Goal: Information Seeking & Learning: Find specific fact

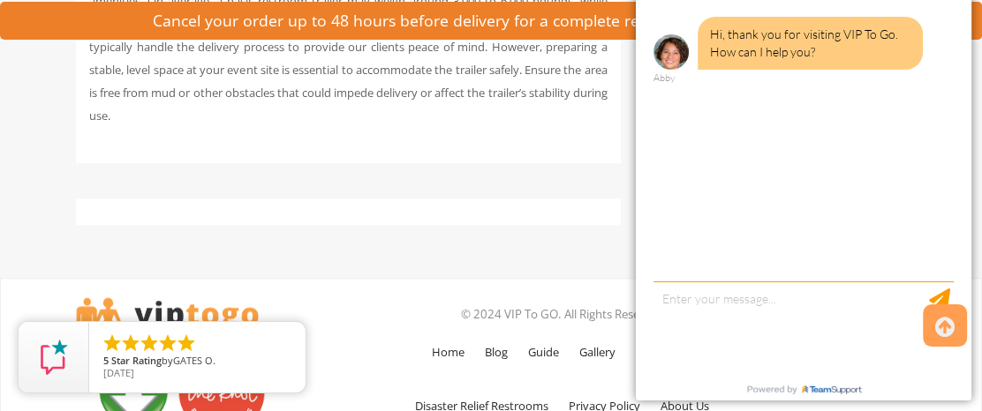
scroll to position [12052, 0]
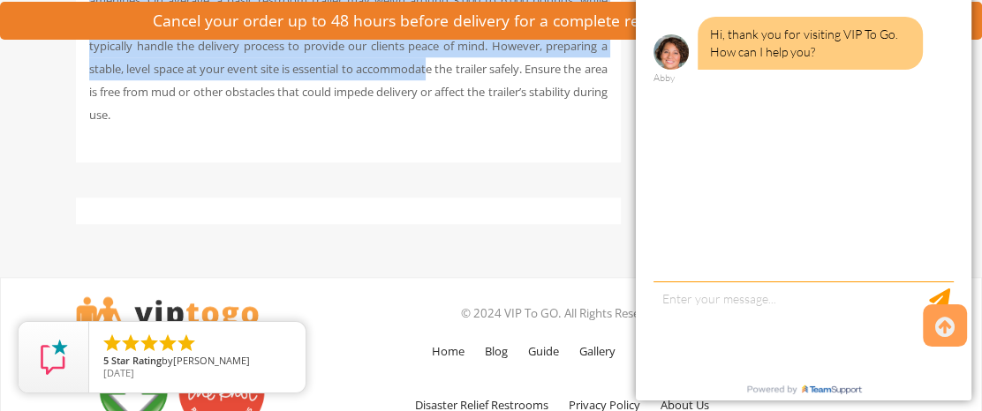
drag, startPoint x: 212, startPoint y: 114, endPoint x: 508, endPoint y: 202, distance: 308.6
click at [508, 126] on p "The weight of a restroom trailer can vary depending on its size, construction m…" at bounding box center [348, 46] width 518 height 161
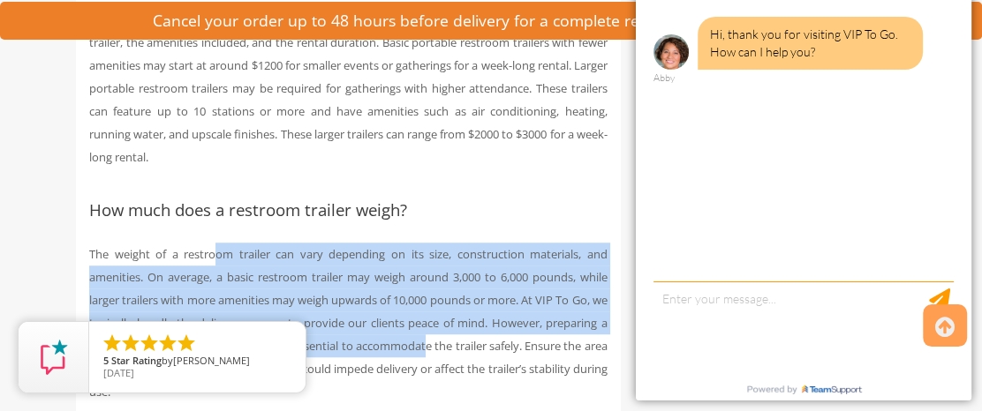
scroll to position [11774, 0]
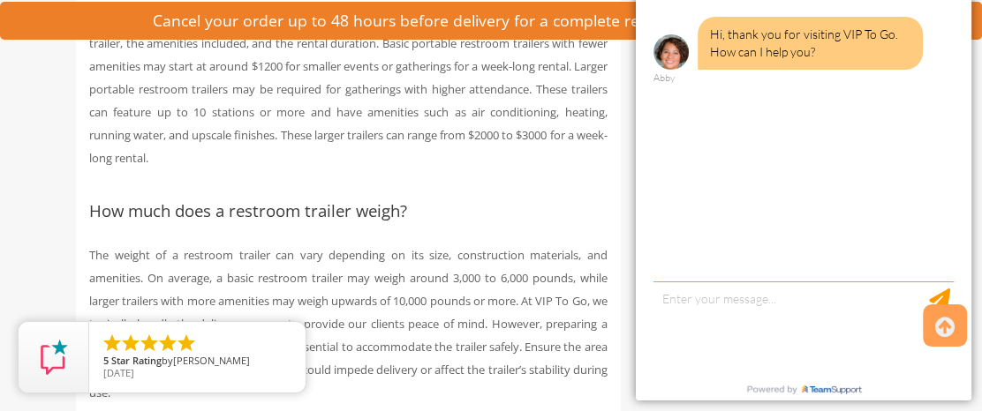
click at [432, 169] on p "The cost of renting a portable restroom trailer can vary based on factors such …" at bounding box center [348, 89] width 518 height 161
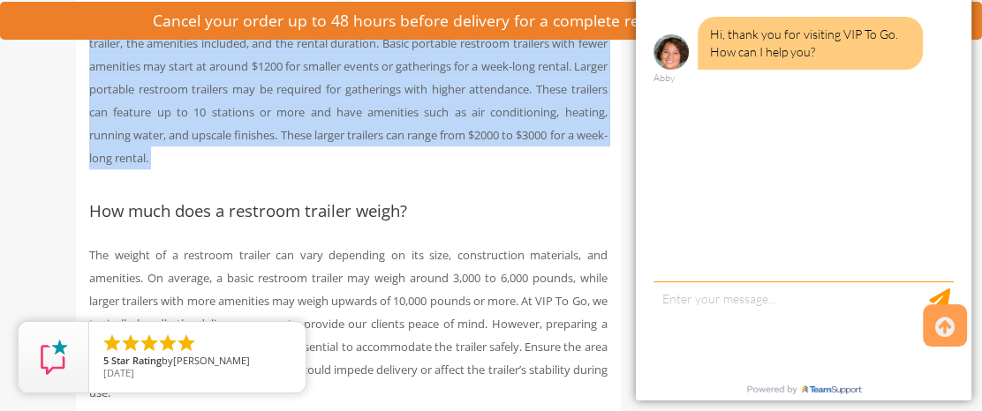
click at [432, 169] on p "The cost of renting a portable restroom trailer can vary based on factors such …" at bounding box center [348, 89] width 518 height 161
click at [499, 169] on p "The cost of renting a portable restroom trailer can vary based on factors such …" at bounding box center [348, 89] width 518 height 161
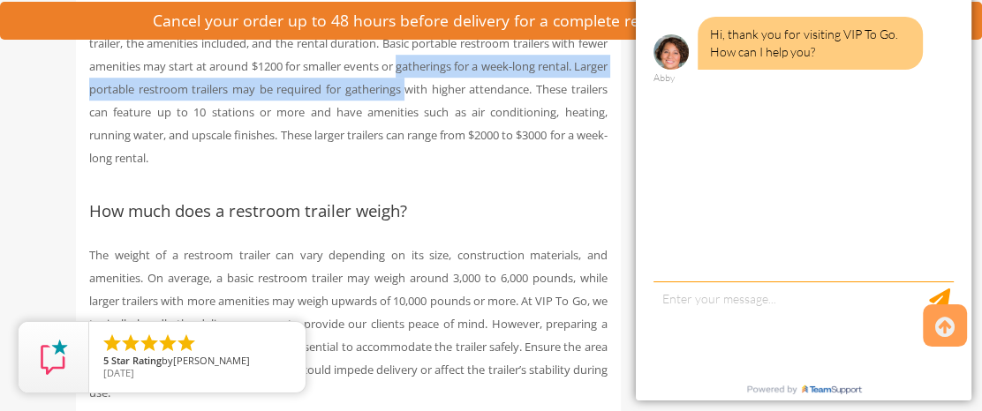
drag, startPoint x: 499, startPoint y: 202, endPoint x: 476, endPoint y: 233, distance: 38.5
click at [476, 169] on p "The cost of renting a portable restroom trailer can vary based on factors such …" at bounding box center [348, 89] width 518 height 161
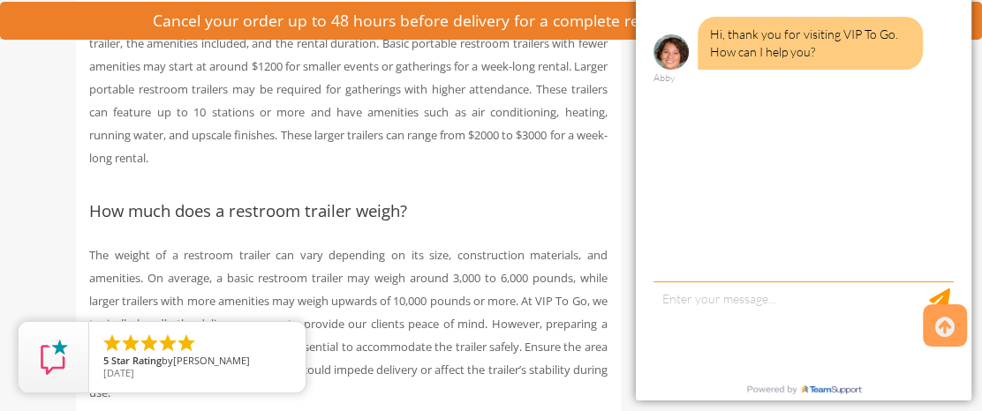
click at [322, 169] on p "The cost of renting a portable restroom trailer can vary based on factors such …" at bounding box center [348, 89] width 518 height 161
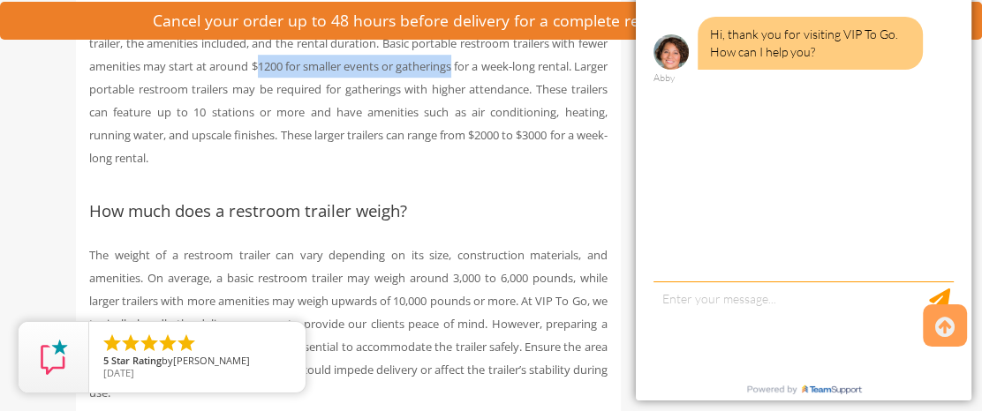
drag, startPoint x: 322, startPoint y: 199, endPoint x: 488, endPoint y: 207, distance: 166.2
click at [480, 169] on p "The cost of renting a portable restroom trailer can vary based on factors such …" at bounding box center [348, 89] width 518 height 161
click at [512, 169] on p "The cost of renting a portable restroom trailer can vary based on factors such …" at bounding box center [348, 89] width 518 height 161
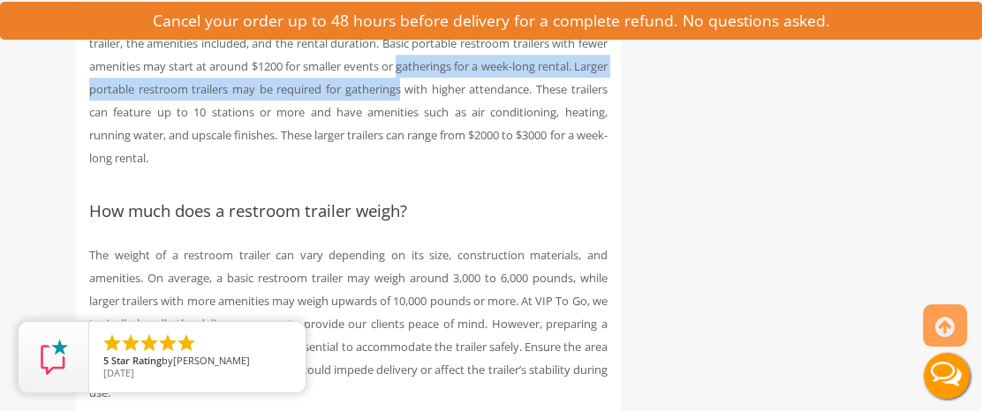
scroll to position [0, 0]
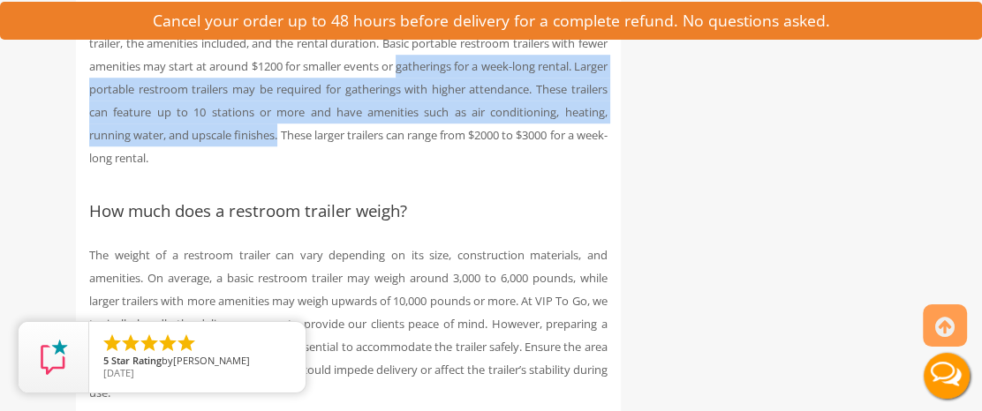
drag, startPoint x: 512, startPoint y: 208, endPoint x: 337, endPoint y: 261, distance: 182.6
click at [337, 169] on p "The cost of renting a portable restroom trailer can vary based on factors such …" at bounding box center [348, 89] width 518 height 161
click at [415, 169] on p "The cost of renting a portable restroom trailer can vary based on factors such …" at bounding box center [348, 89] width 518 height 161
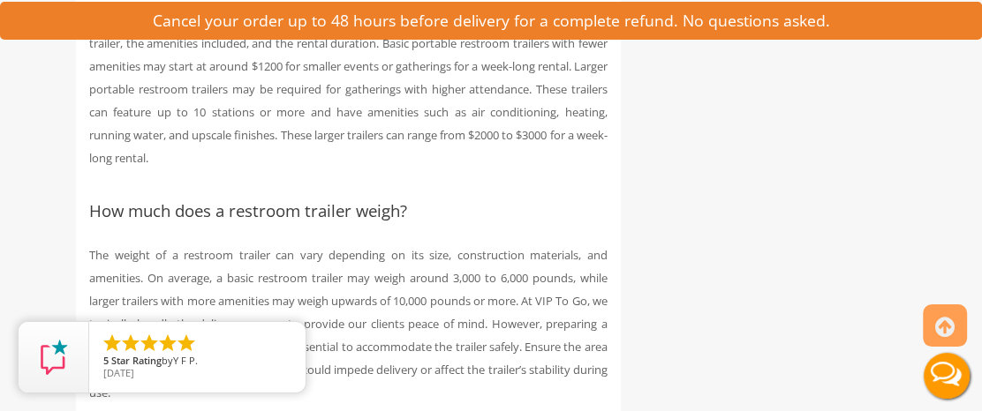
click at [132, 169] on p "The cost of renting a portable restroom trailer can vary based on factors such …" at bounding box center [348, 89] width 518 height 161
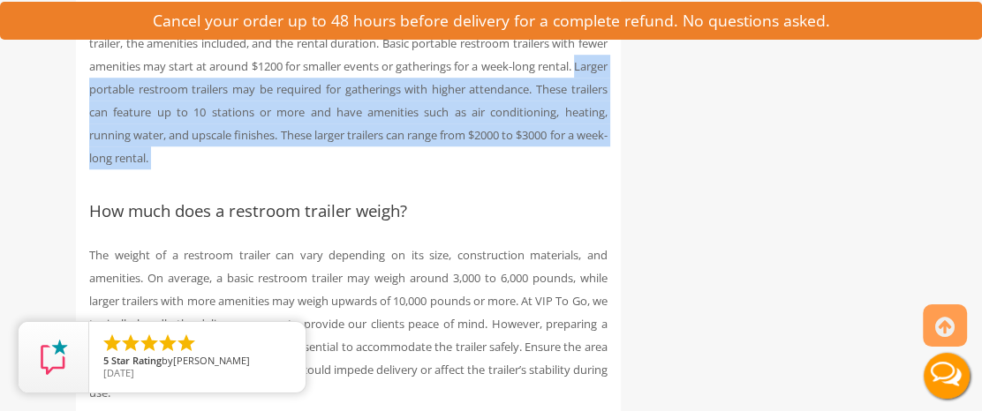
drag, startPoint x: 132, startPoint y: 226, endPoint x: 247, endPoint y: 285, distance: 129.9
click at [247, 169] on p "The cost of renting a portable restroom trailer can vary based on factors such …" at bounding box center [348, 89] width 518 height 161
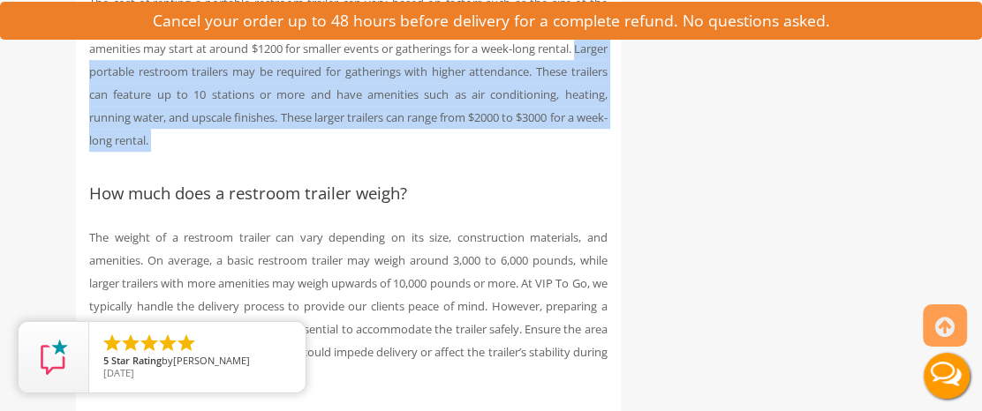
scroll to position [11792, 0]
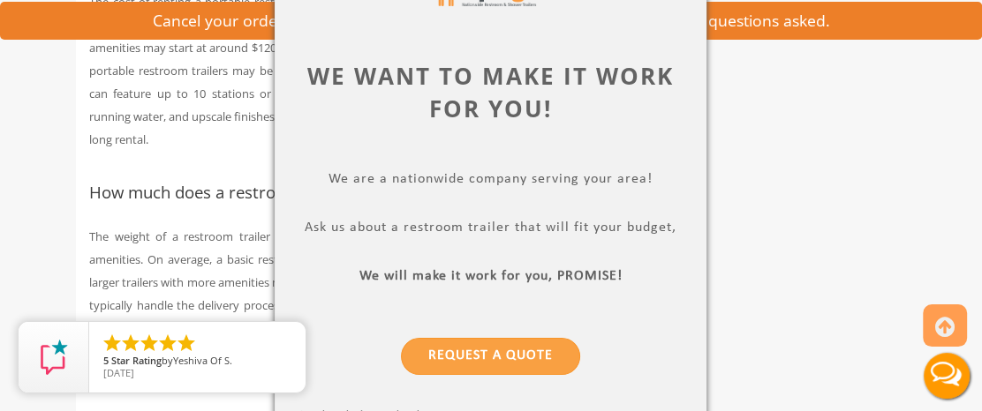
click at [759, 168] on div at bounding box center [491, 205] width 982 height 411
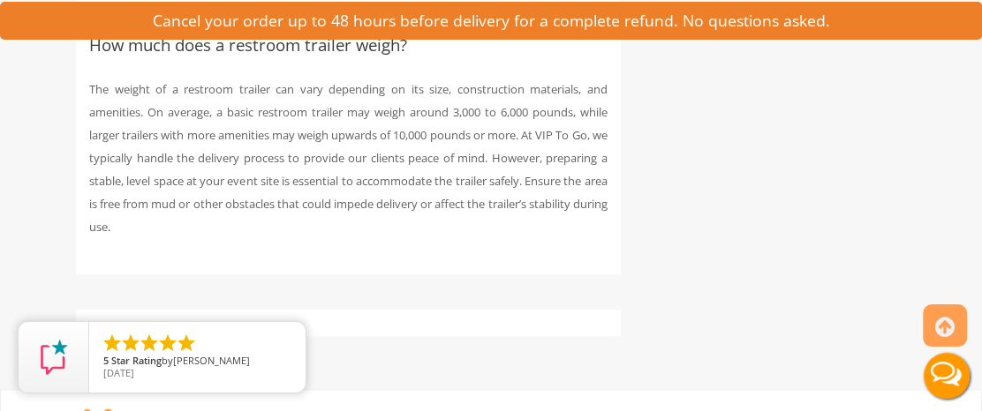
scroll to position [11966, 0]
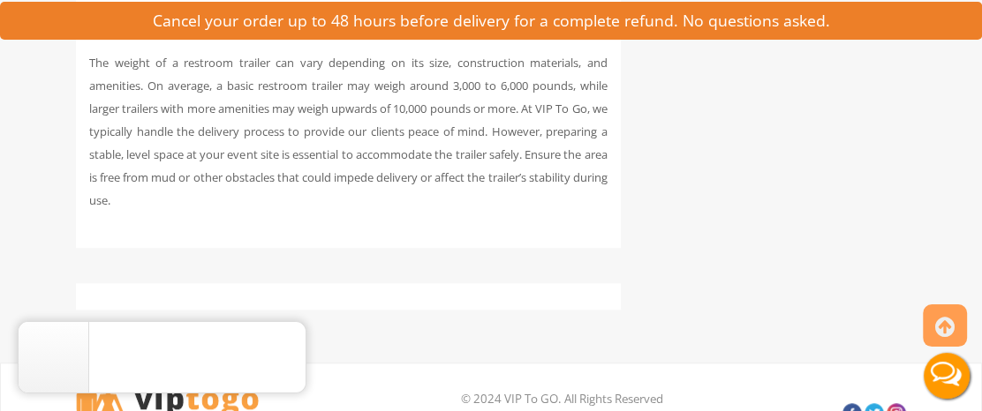
click at [465, 212] on p "The weight of a restroom trailer can vary depending on its size, construction m…" at bounding box center [348, 131] width 518 height 161
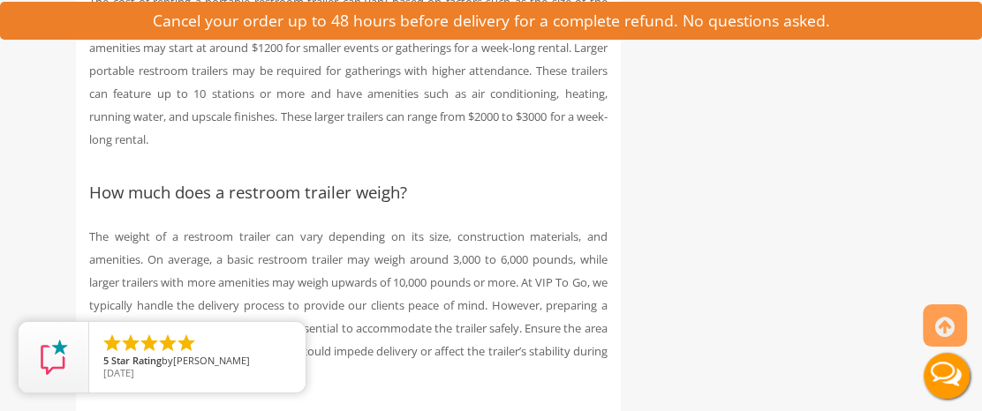
scroll to position [11793, 0]
